Goal: Communication & Community: Answer question/provide support

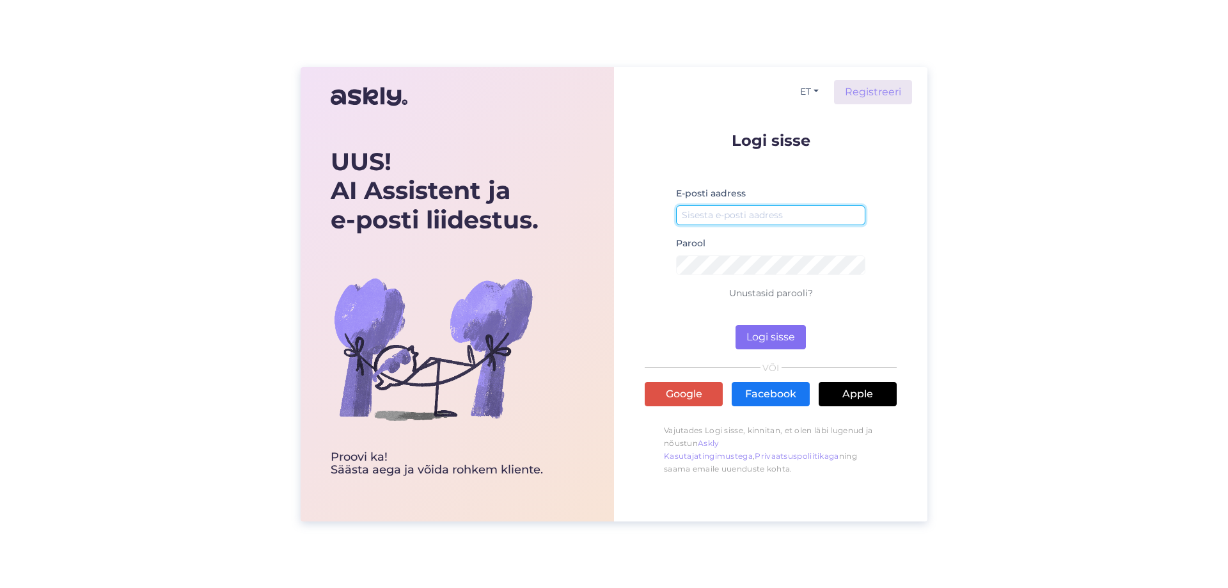
type input "[EMAIL_ADDRESS][DOMAIN_NAME]"
click at [778, 339] on button "Logi sisse" at bounding box center [771, 337] width 70 height 24
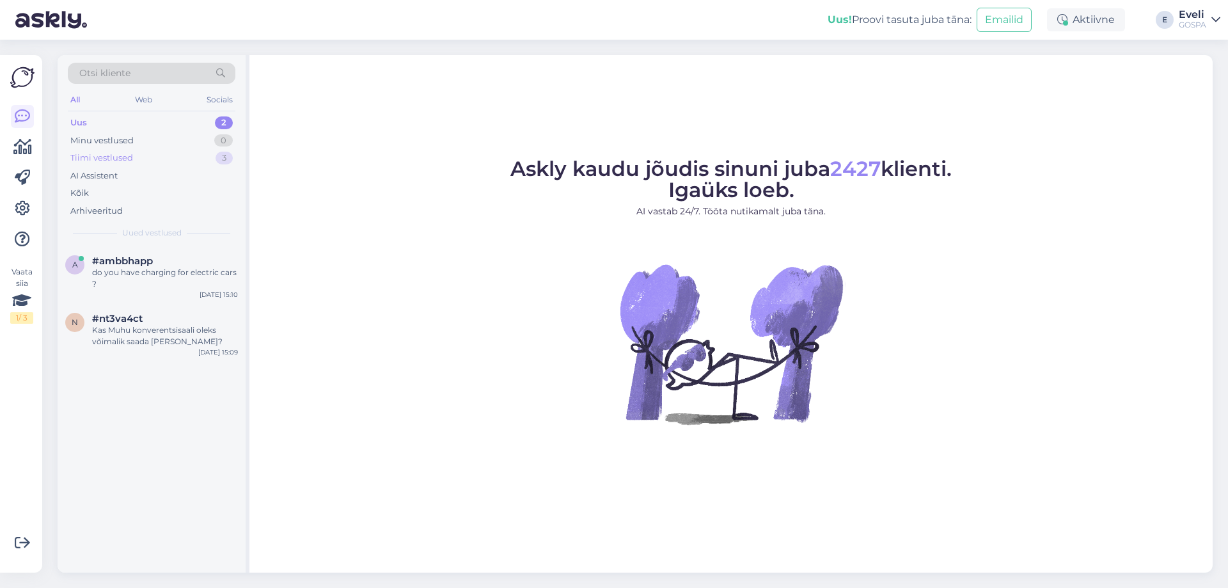
click at [159, 159] on div "Tiimi vestlused 3" at bounding box center [152, 158] width 168 height 18
click at [158, 127] on div "Uus 2" at bounding box center [152, 123] width 168 height 18
click at [153, 160] on div "Tiimi vestlused 3" at bounding box center [152, 158] width 168 height 18
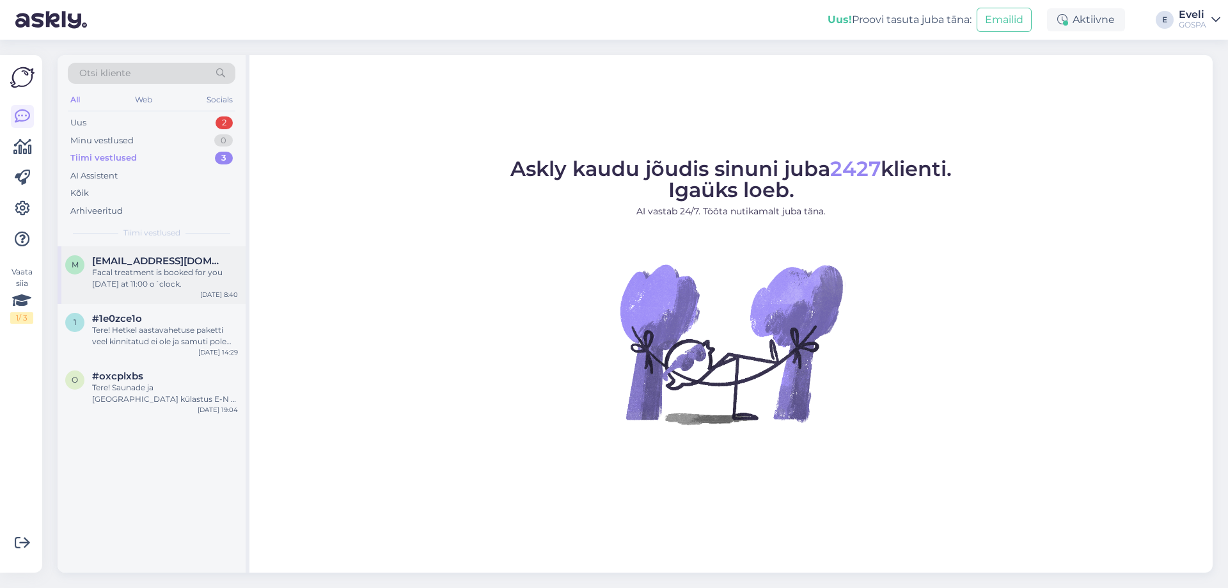
click at [172, 278] on div "Facal treatment is booked for you [DATE] at 11:00 o´clock." at bounding box center [165, 278] width 146 height 23
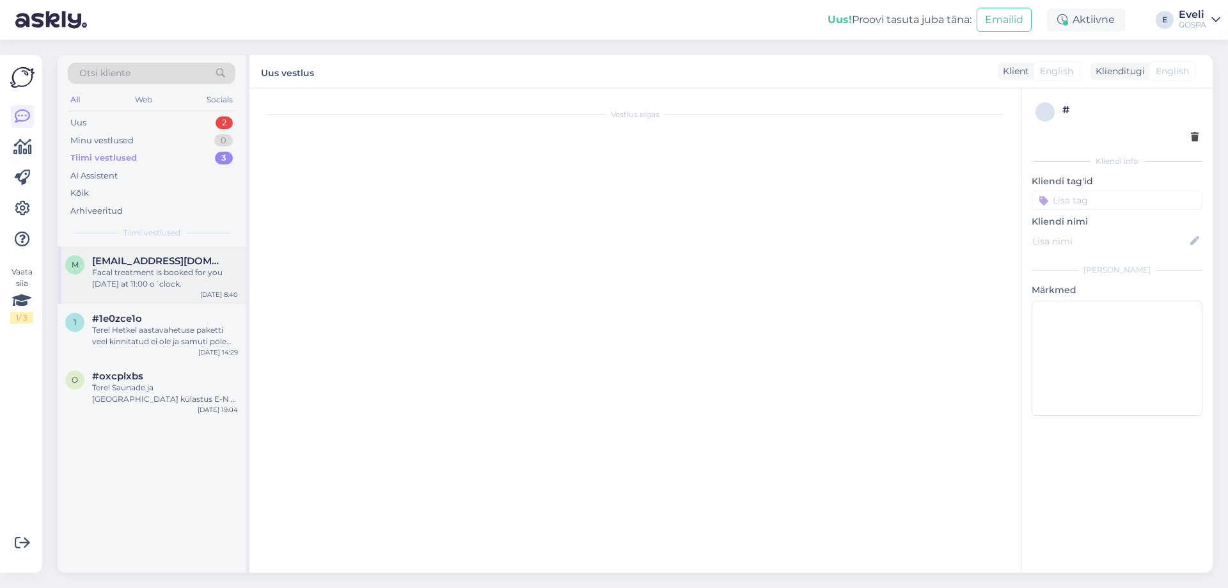
scroll to position [23, 0]
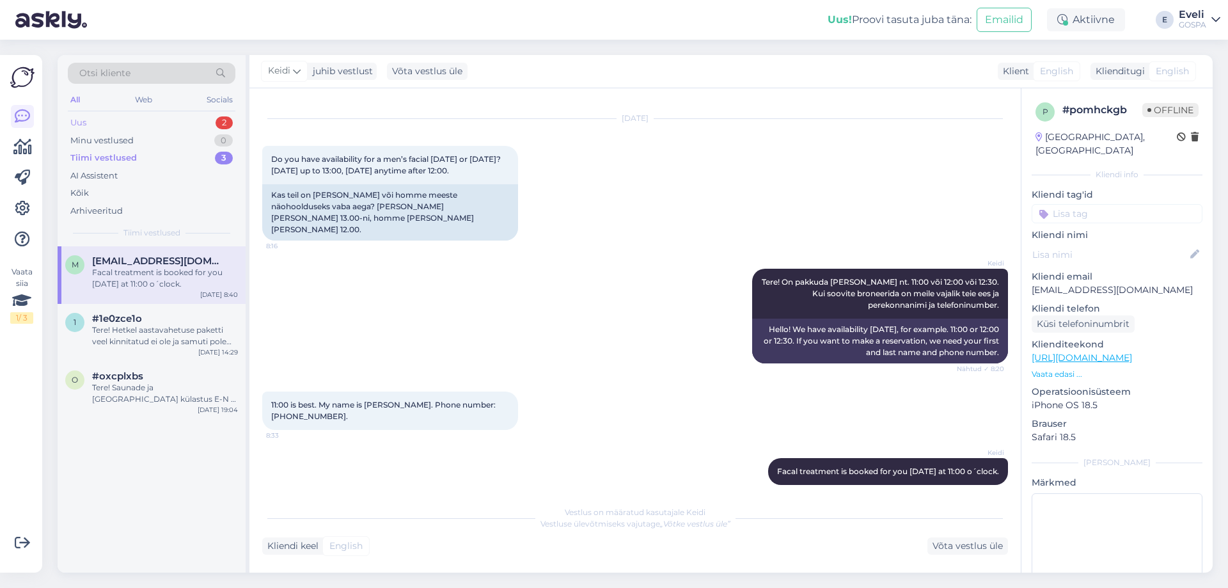
click at [82, 122] on div "Uus" at bounding box center [78, 122] width 16 height 13
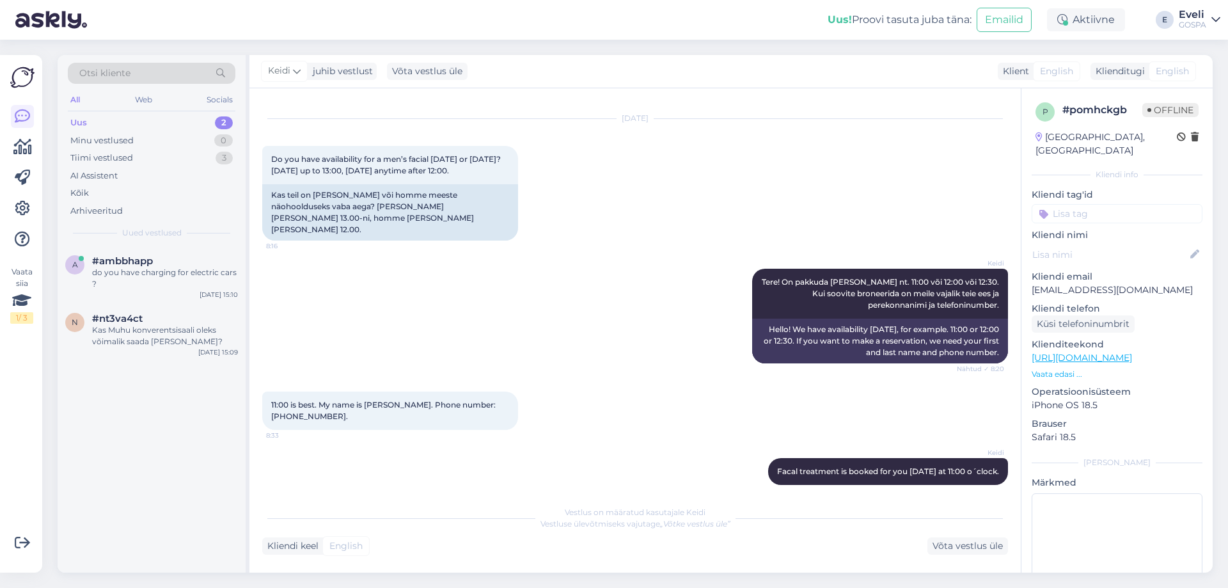
click at [225, 121] on div "2" at bounding box center [224, 122] width 18 height 13
click at [177, 333] on div "Kas Muhu konverentsisaali oleks võimalik saada [PERSON_NAME]?" at bounding box center [165, 335] width 146 height 23
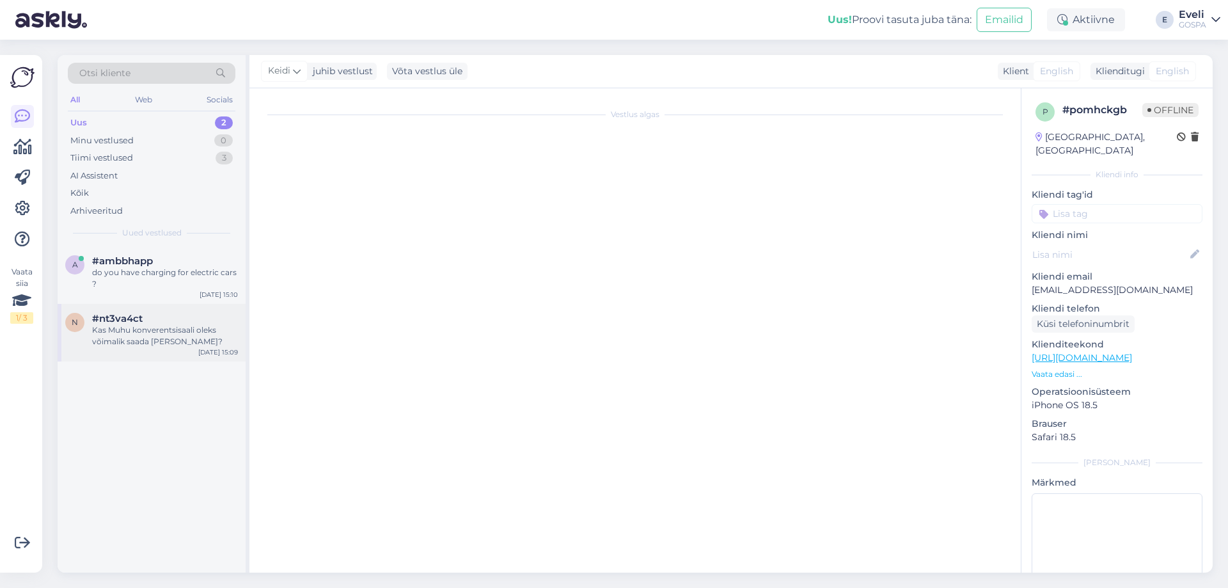
scroll to position [0, 0]
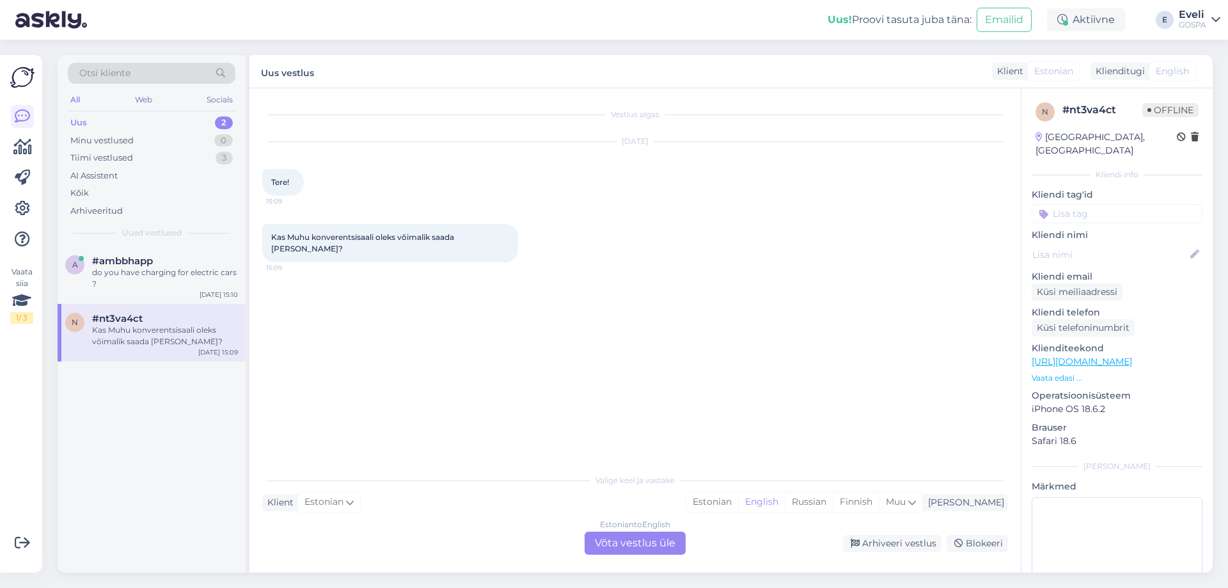
click at [620, 544] on div "Estonian to English Võta vestlus üle" at bounding box center [635, 543] width 101 height 23
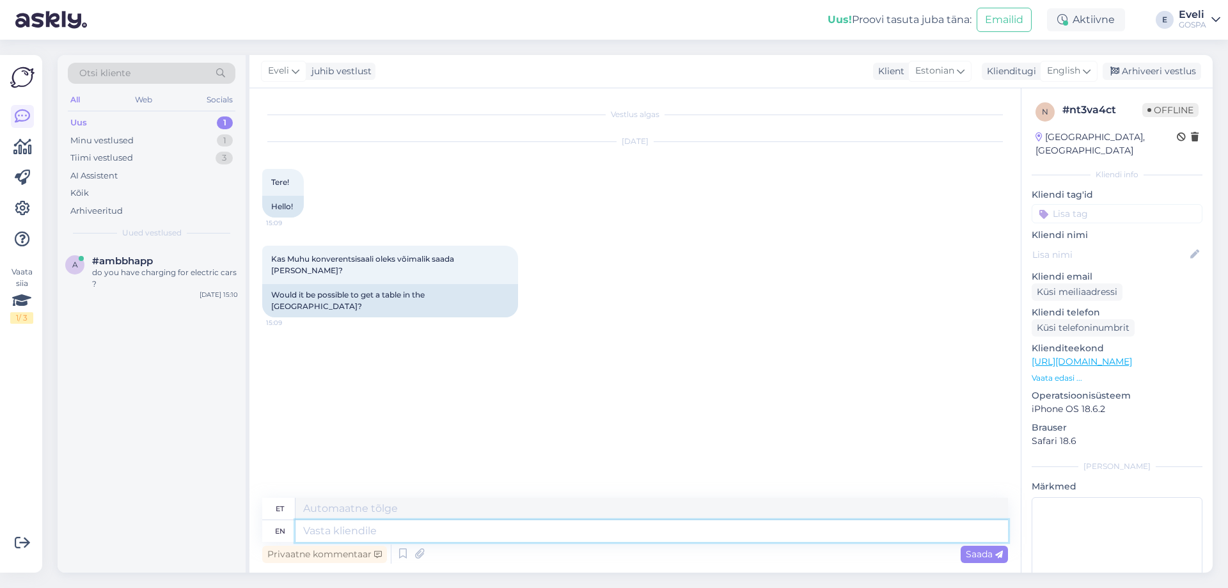
click at [341, 528] on textarea at bounding box center [652, 531] width 713 height 22
type textarea "ter"
type textarea "t"
type textarea "Tere!"
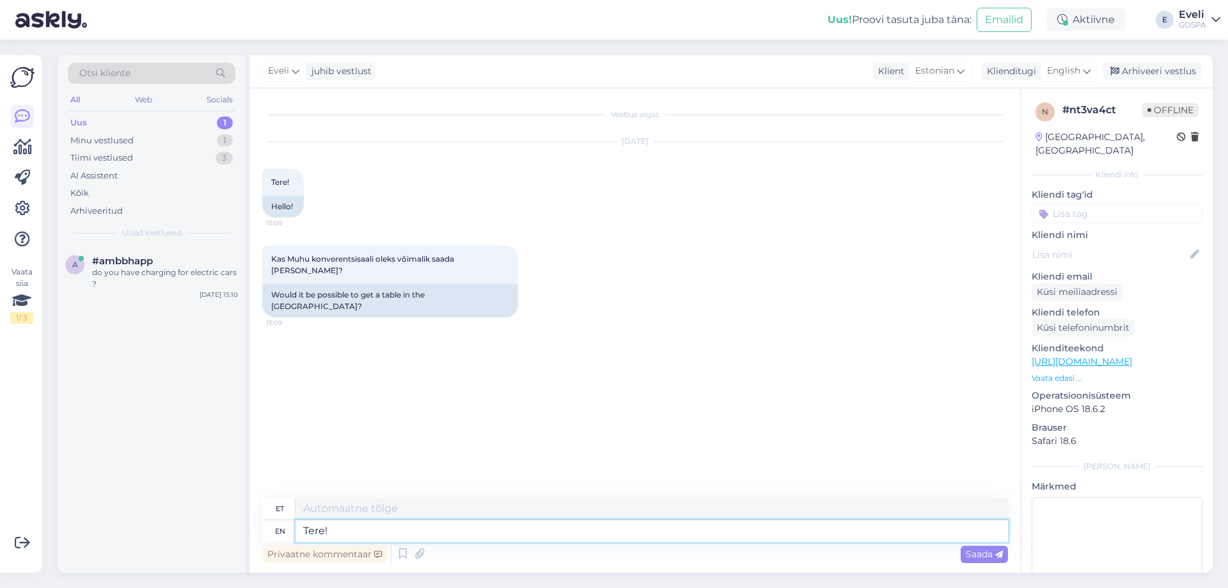
type textarea "Tere!"
click at [982, 557] on span "Saada" at bounding box center [984, 554] width 37 height 12
click at [375, 525] on textarea at bounding box center [652, 531] width 713 height 22
type textarea "Võite m"
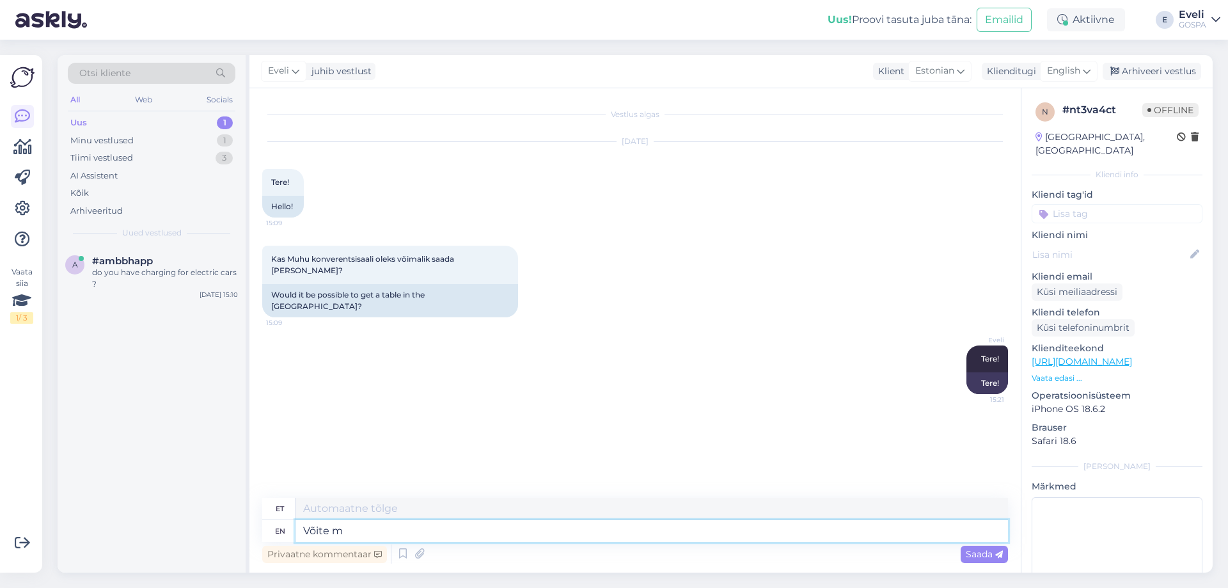
type textarea "Võit"
type textarea "[PERSON_NAME]"
type textarea "[PERSON_NAME] julgelt h"
type textarea "[PERSON_NAME] julgelt"
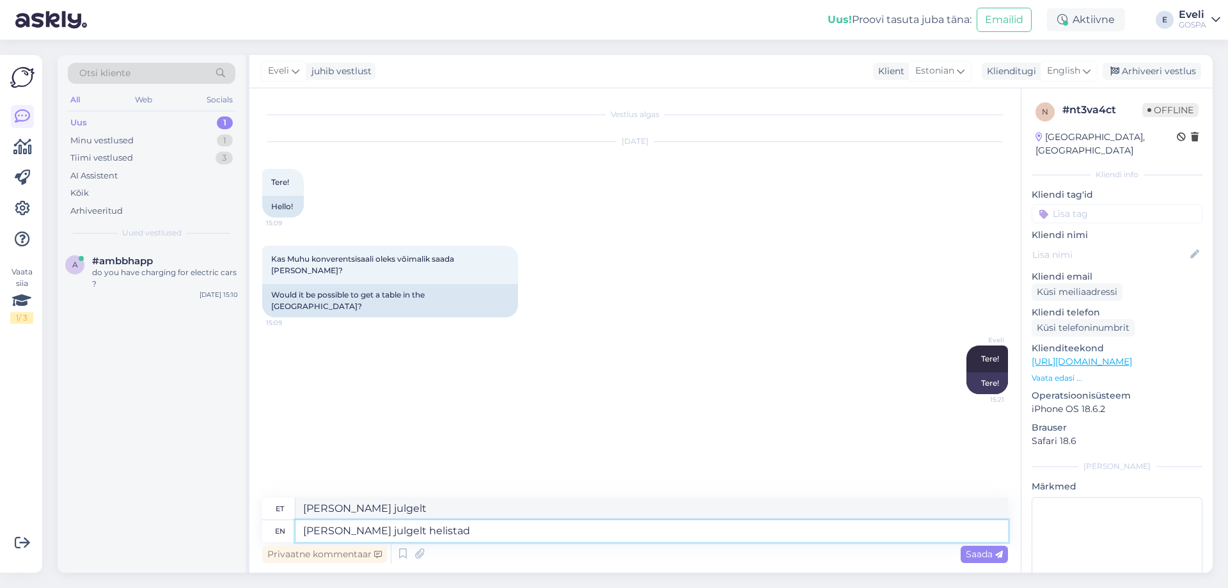
type textarea "[PERSON_NAME] julgelt helistada"
type textarea "Võistle meile julgelt helistad"
type textarea "[PERSON_NAME] julgelt helistada"
type textarea "[PERSON_NAME] julgelt helistada 45"
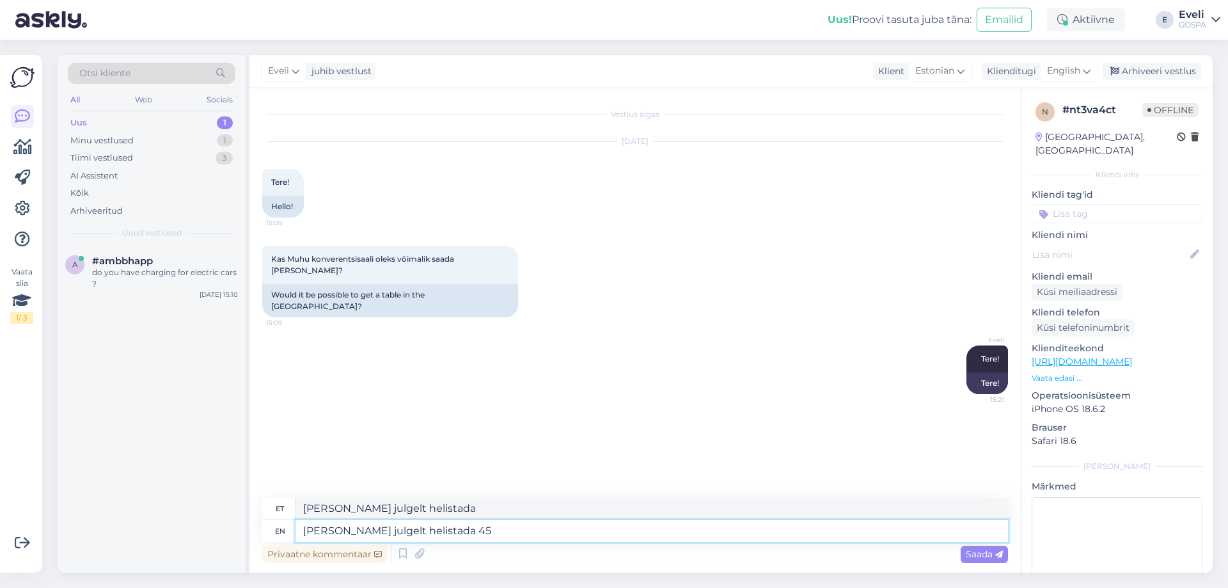
type textarea "[PERSON_NAME] julgelt helistada 45"
type textarea "[PERSON_NAME] julgelt helistada 45 50000,"
type textarea "[PERSON_NAME] julgelt helistada 45 50000"
type textarea "[PERSON_NAME] julgelt helistada 45 50000, k"
type textarea "[PERSON_NAME] julgelt helistada 45 50000,"
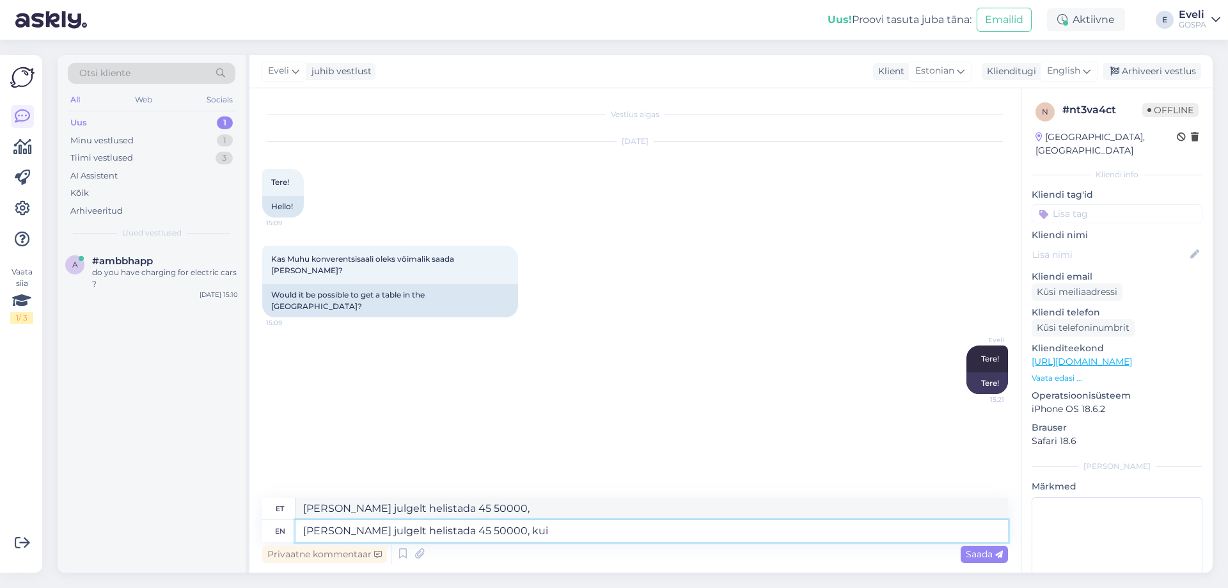
type textarea "[PERSON_NAME] julgelt helistada 45 50000, kui"
type textarea "[PERSON_NAME] julgelt helistada 45 50000, kui on"
type textarea "[PERSON_NAME] julgelt helistada 45 50000, kui on konverentsi"
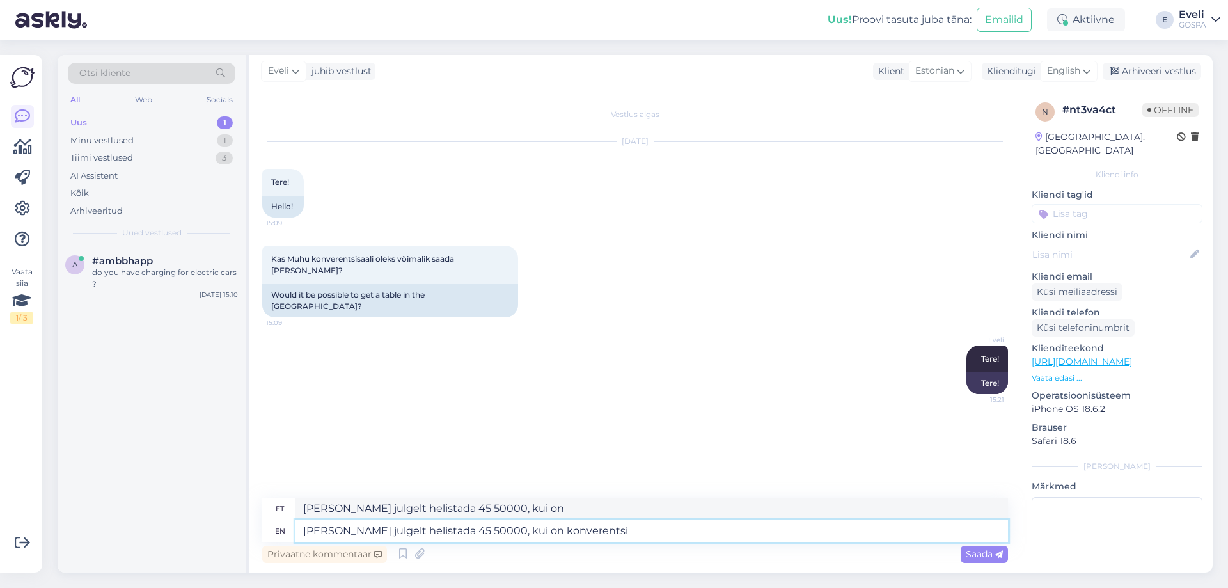
type textarea "[PERSON_NAME] julgelt helistada 45 50000, kui on konverentsil"
type textarea "[PERSON_NAME] julgelt helistada 45 50000, kui on konverentsi osas"
type textarea "[PERSON_NAME] julgelt helistada 45 50000, kui on konverentsi osas küsimusi."
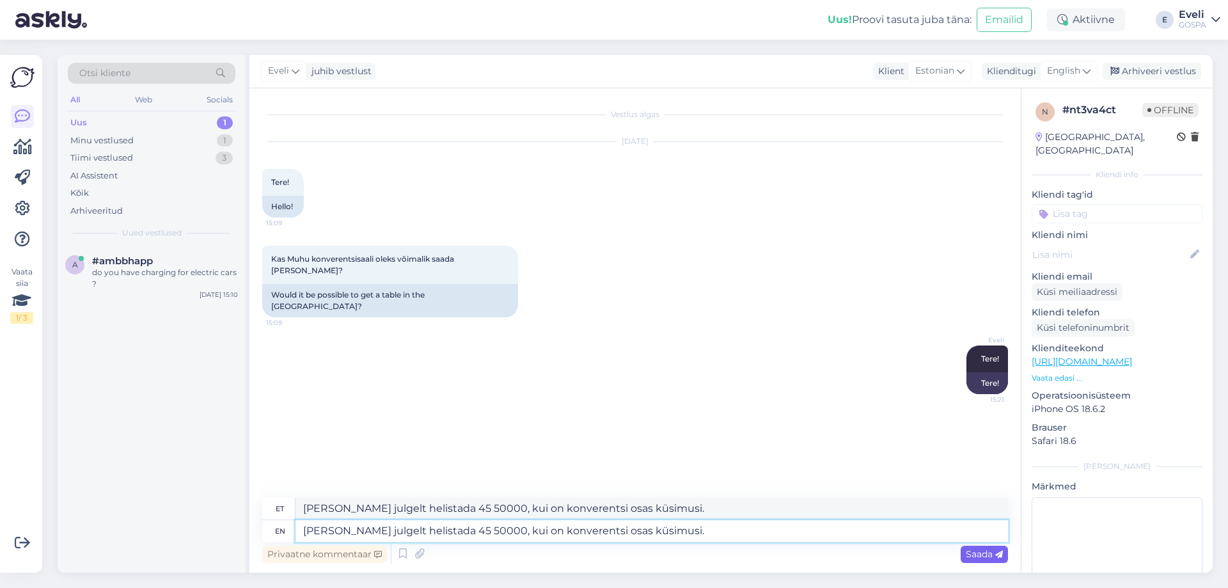
type textarea "[PERSON_NAME] julgelt helistada 45 50000, kui on konverentsi osas küsimusi."
click at [970, 553] on span "Saada" at bounding box center [984, 554] width 37 height 12
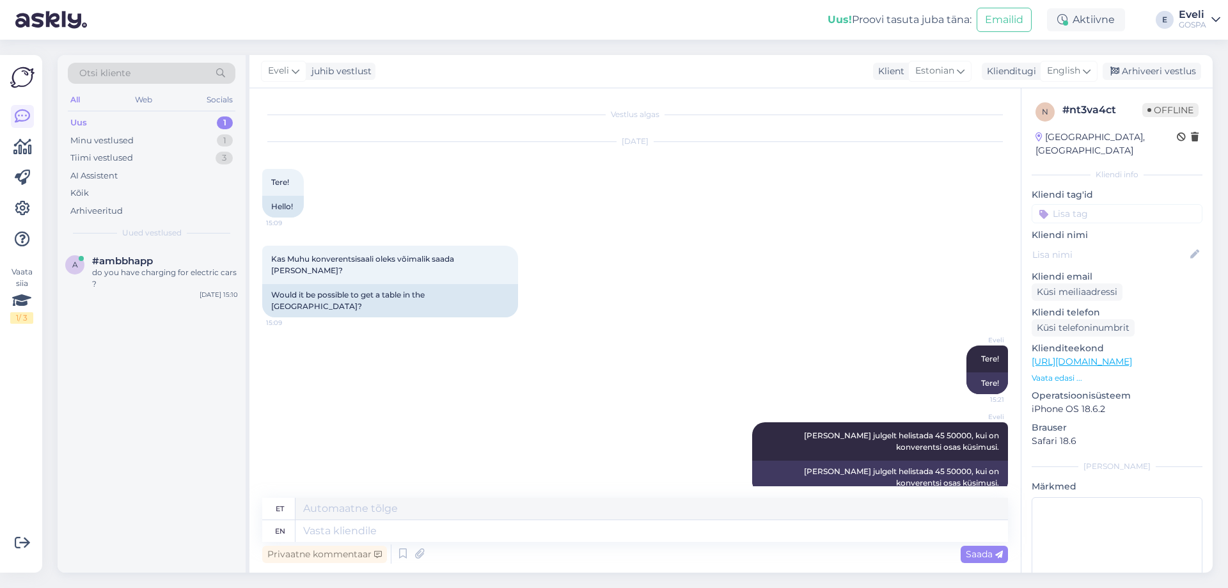
scroll to position [10, 0]
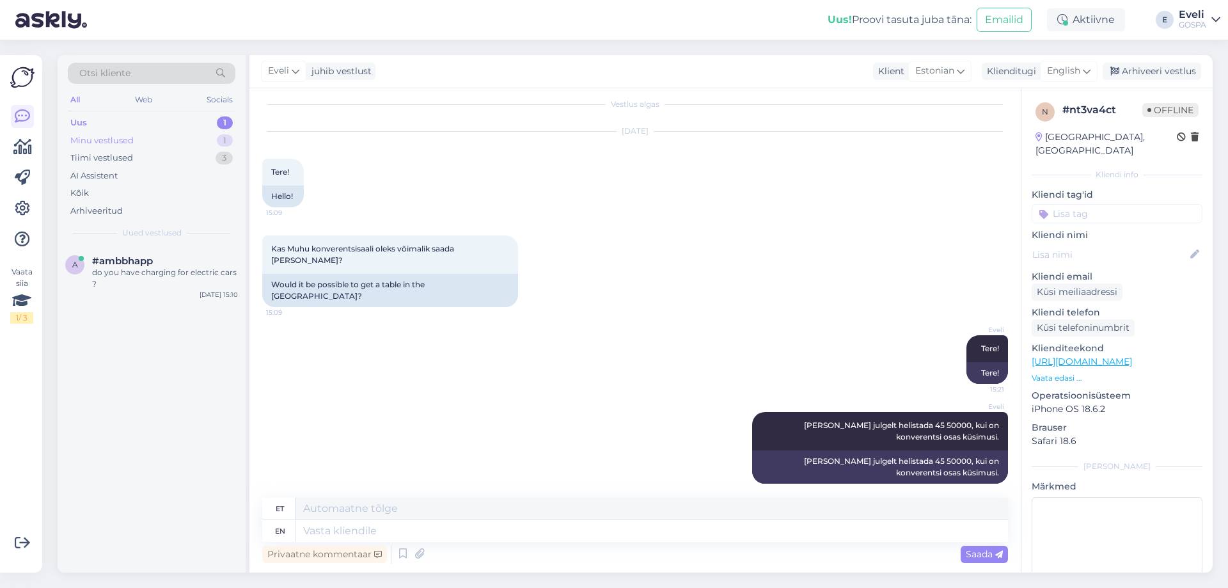
click at [115, 141] on div "Minu vestlused" at bounding box center [101, 140] width 63 height 13
click at [88, 122] on div "Uus 1" at bounding box center [152, 123] width 168 height 18
click at [129, 272] on div "do you have charging for electric cars ?" at bounding box center [165, 278] width 146 height 23
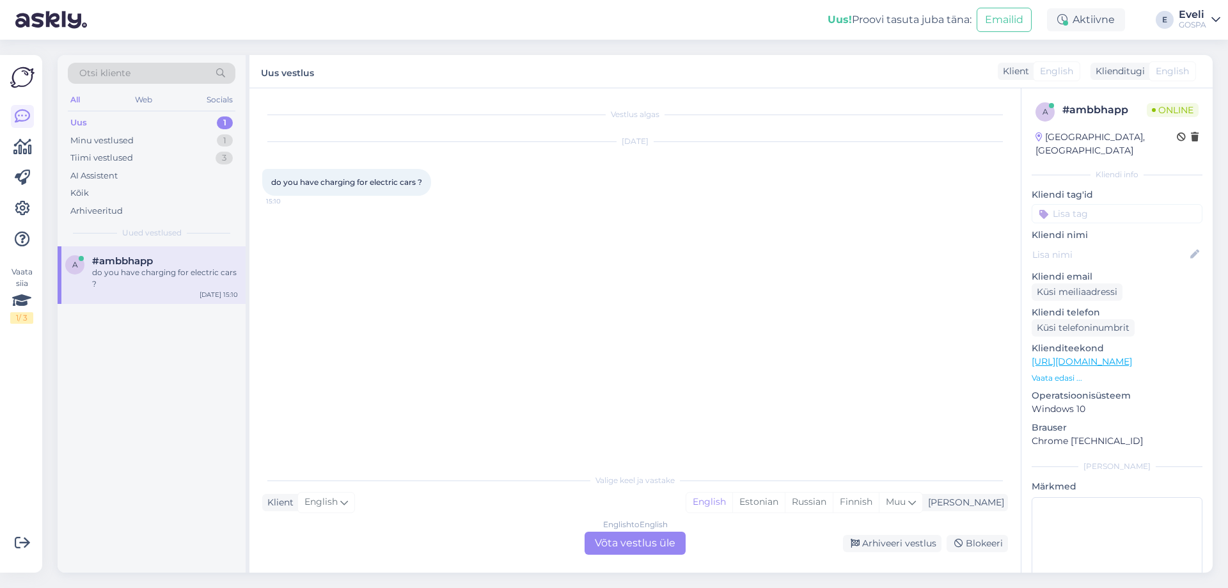
click at [654, 542] on div "English to English Võta vestlus üle" at bounding box center [635, 543] width 101 height 23
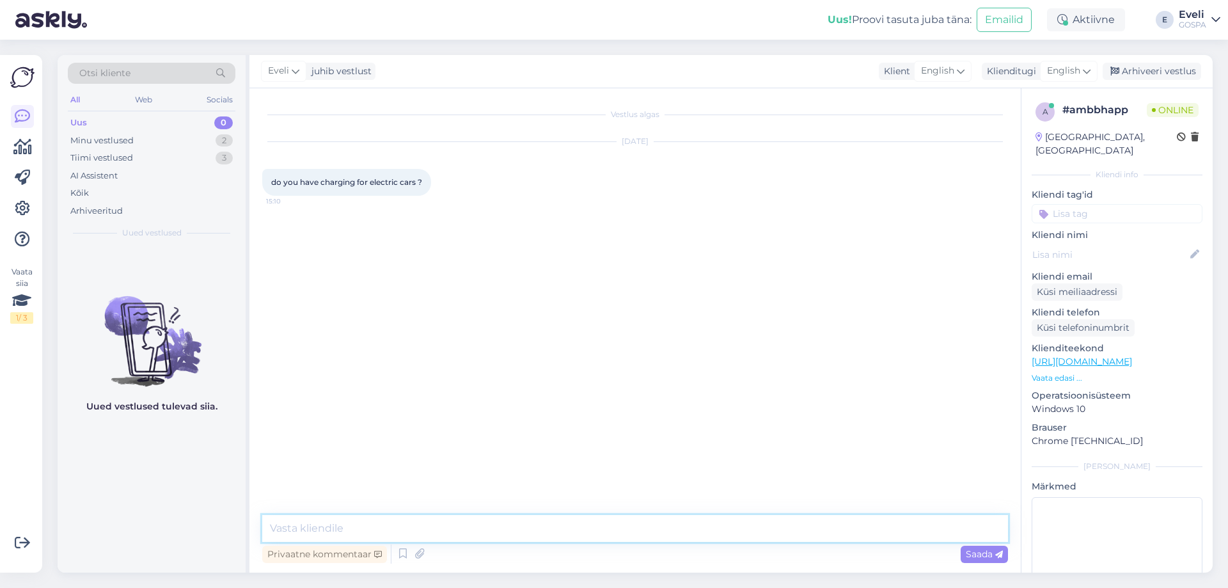
drag, startPoint x: 347, startPoint y: 528, endPoint x: 353, endPoint y: 525, distance: 6.6
click at [347, 528] on textarea at bounding box center [635, 528] width 746 height 27
type textarea "Hello!"
drag, startPoint x: 356, startPoint y: 530, endPoint x: 516, endPoint y: 536, distance: 160.0
click at [357, 529] on textarea "Yes, we have [PERSON_NAME] charger for electric cars." at bounding box center [635, 528] width 746 height 27
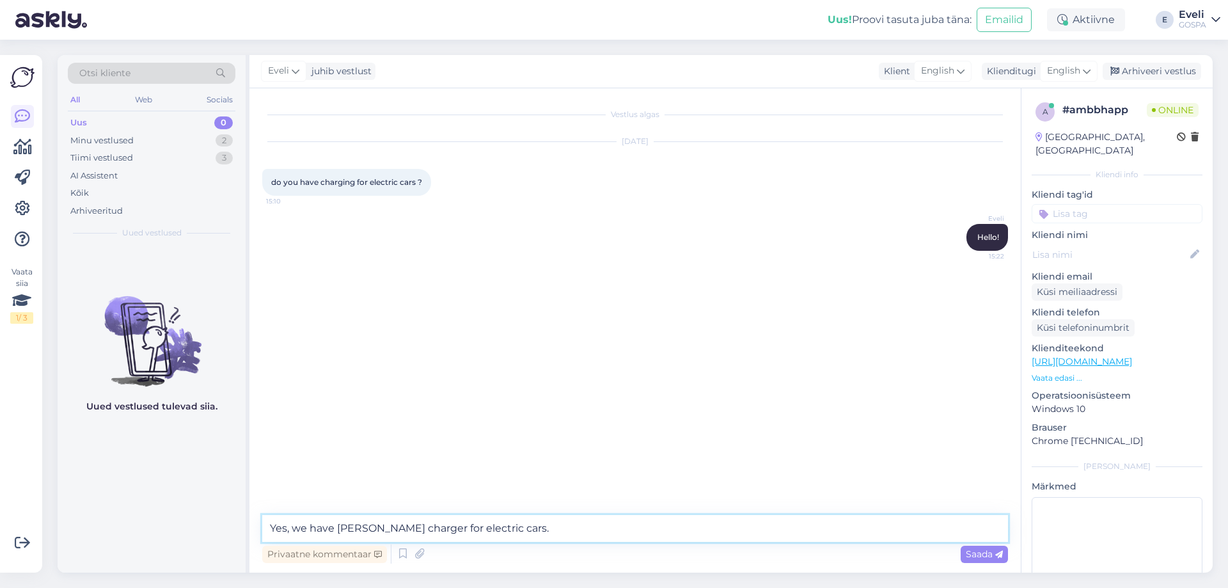
click at [530, 529] on textarea "Yes, we have [PERSON_NAME] charger for electric cars." at bounding box center [635, 528] width 746 height 27
type textarea "Yes, we have [PERSON_NAME] charger for electric cars."
click at [987, 554] on span "Saada" at bounding box center [984, 554] width 37 height 12
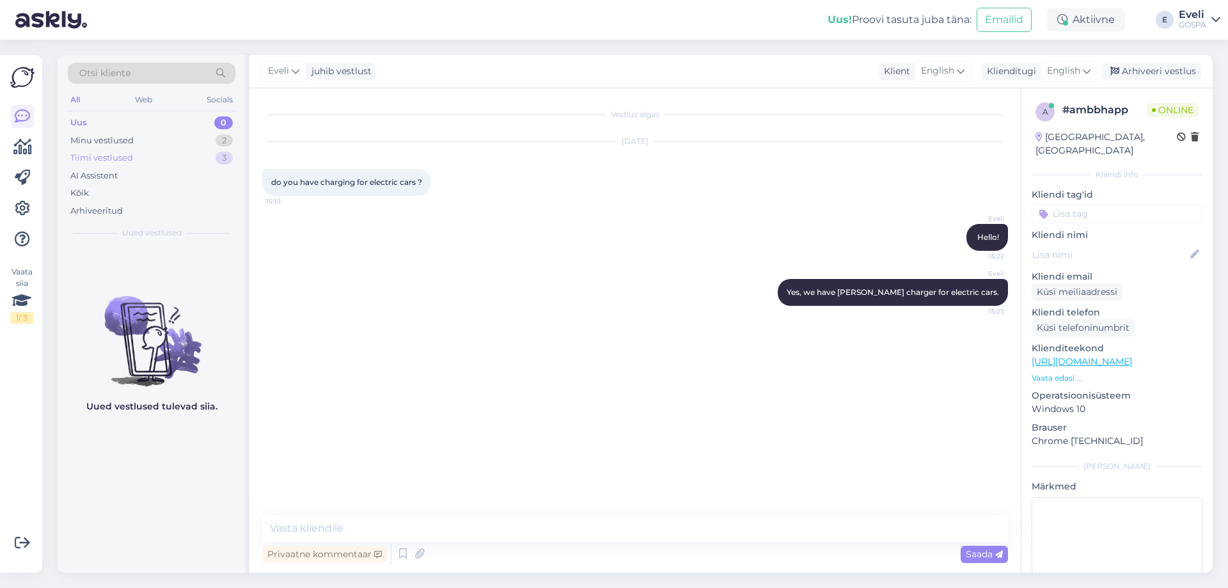
click at [107, 161] on div "Tiimi vestlused" at bounding box center [101, 158] width 63 height 13
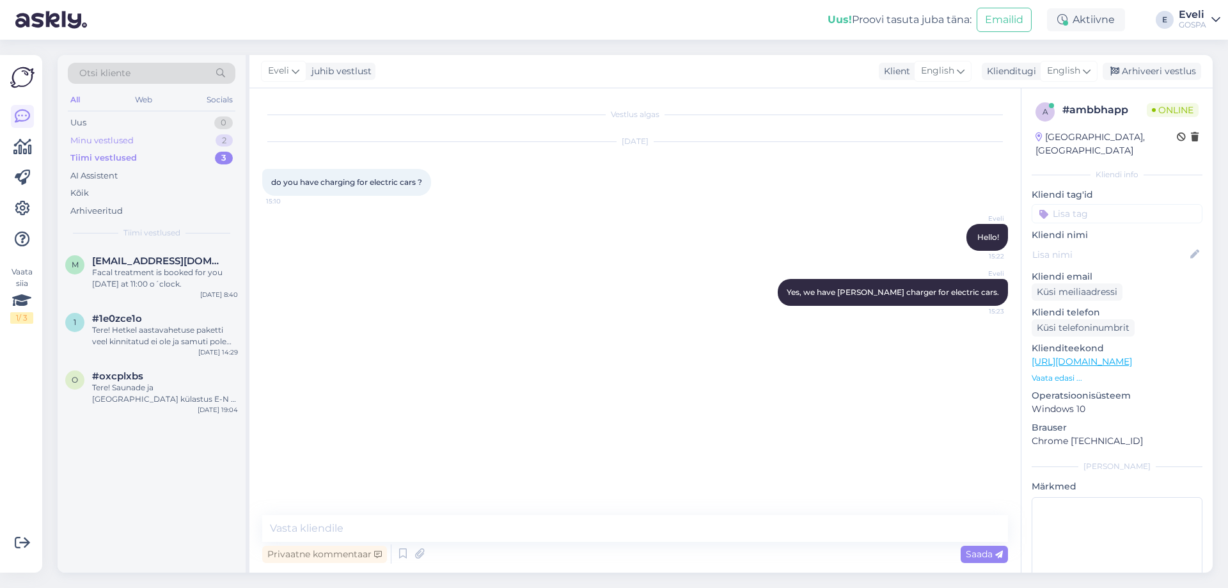
click at [111, 141] on div "Minu vestlused" at bounding box center [101, 140] width 63 height 13
drag, startPoint x: 225, startPoint y: 141, endPoint x: 125, endPoint y: 141, distance: 99.8
click at [125, 141] on div "Minu vestlused" at bounding box center [103, 140] width 67 height 13
drag, startPoint x: 723, startPoint y: 412, endPoint x: 711, endPoint y: 377, distance: 36.6
click at [722, 409] on div "Vestlus algas [DATE] do you have charging for electric cars ? 15:10 [PERSON_NAM…" at bounding box center [640, 302] width 757 height 402
